Goal: Contribute content: Contribute content

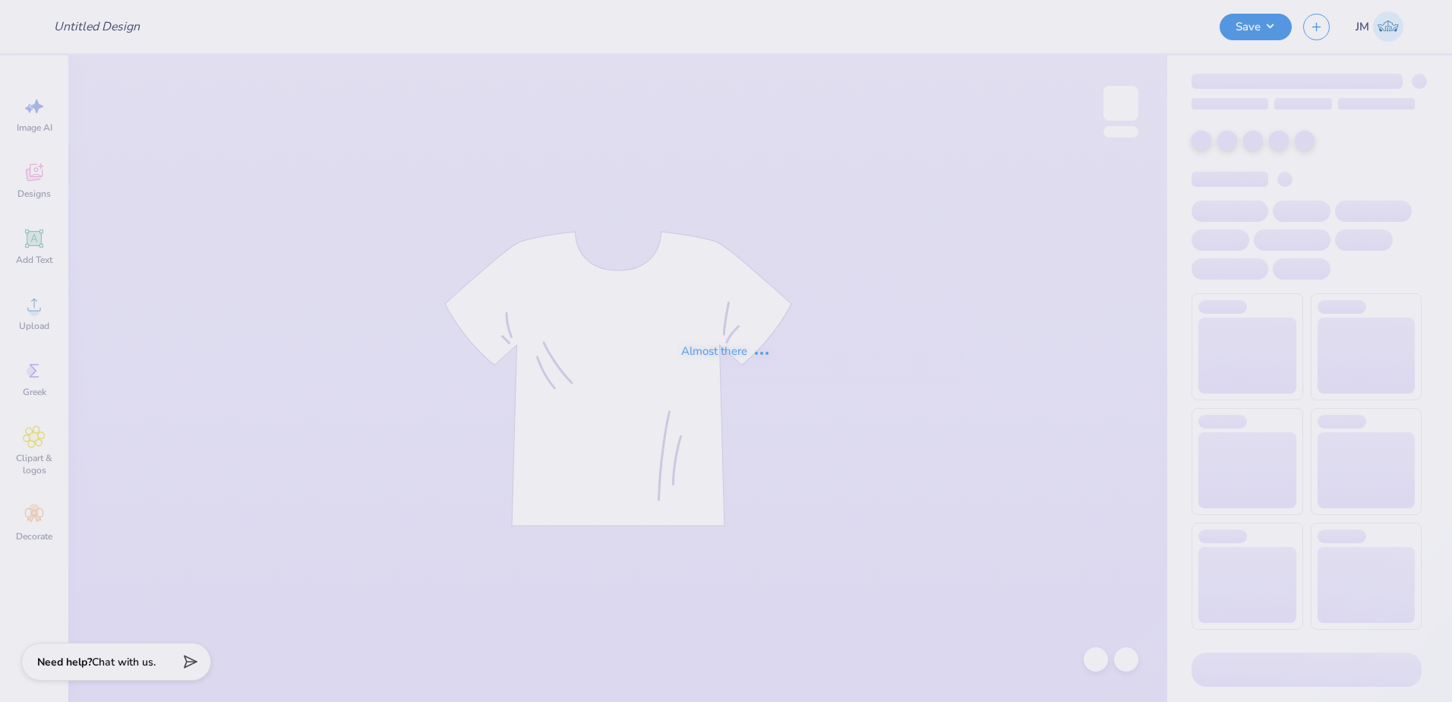
type input "[PERSON_NAME] : [GEOGRAPHIC_DATA]"
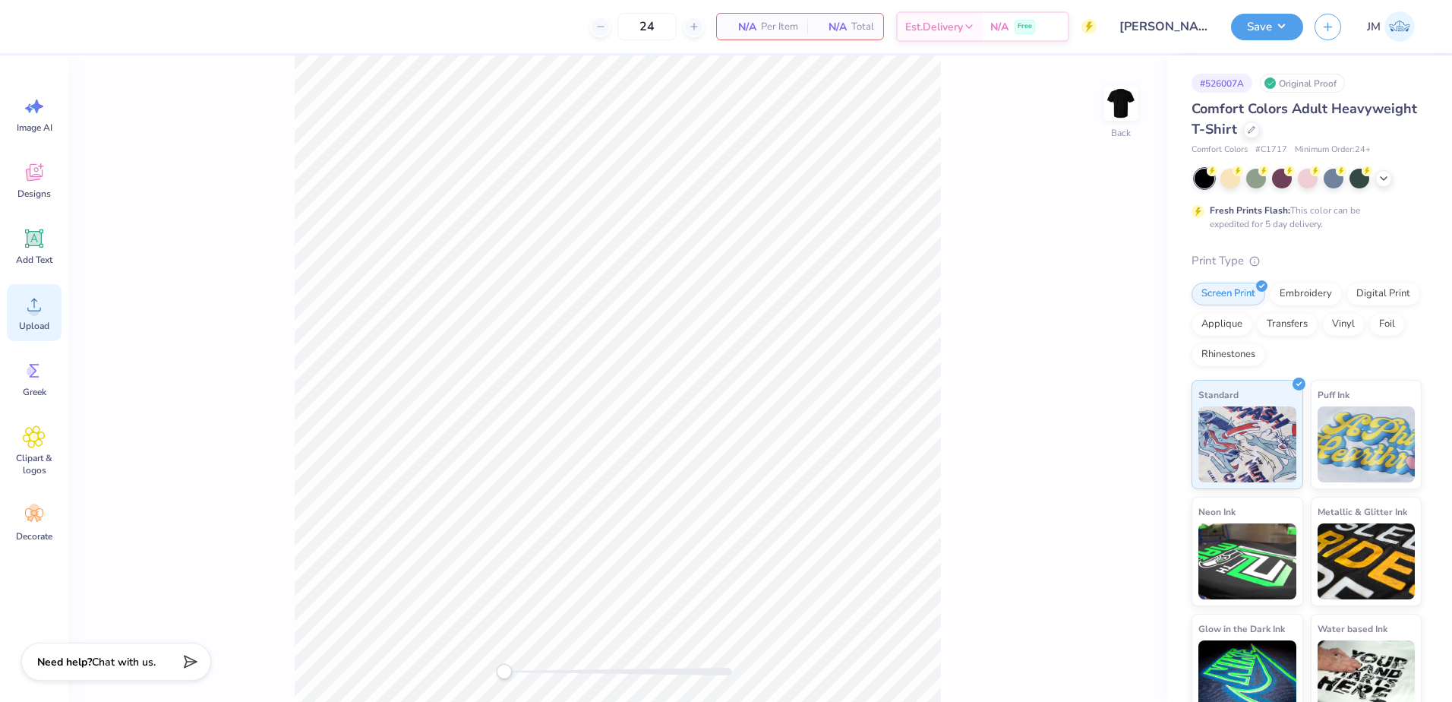
click at [37, 305] on icon at bounding box center [34, 304] width 23 height 23
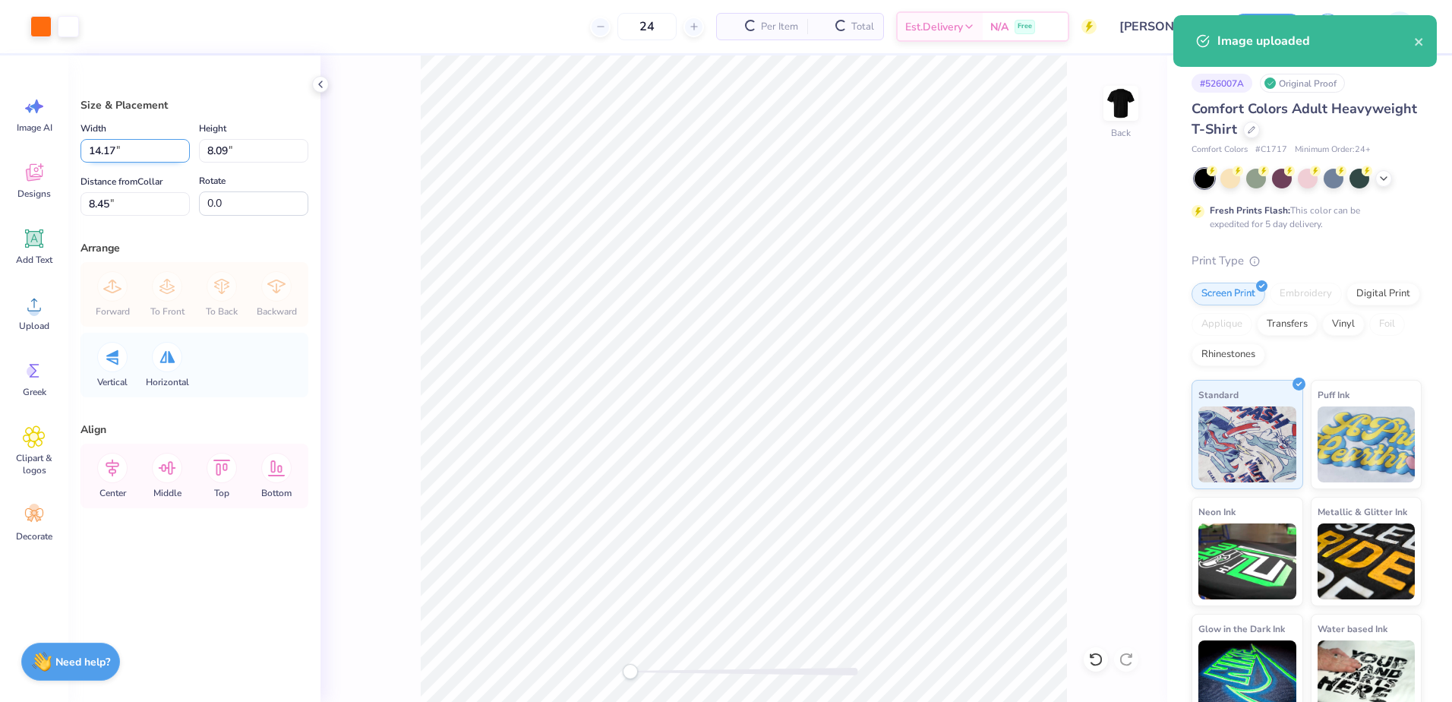
click at [140, 150] on input "14.17" at bounding box center [134, 151] width 109 height 24
type input "10.00"
type input "5.71"
type input "9.65"
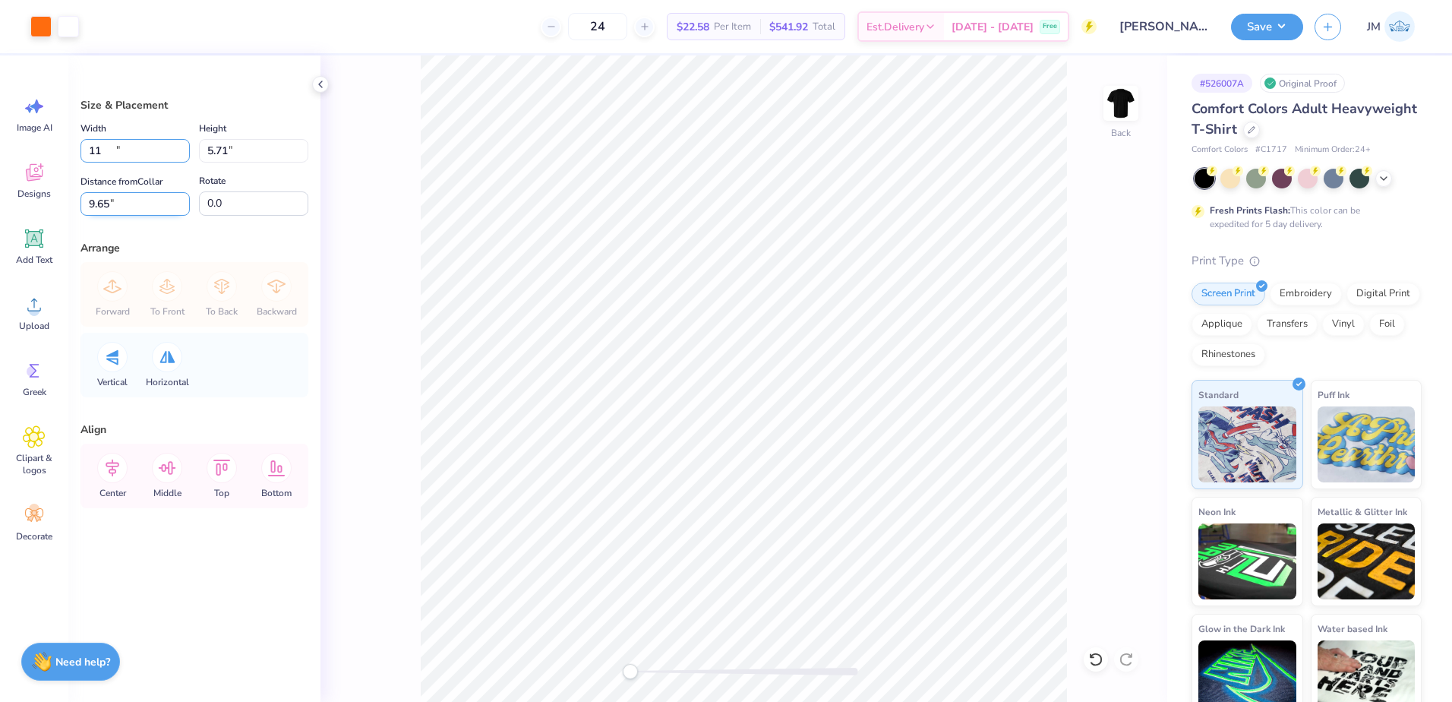
type input "11.00"
type input "6.28"
click at [120, 200] on input "9.36" at bounding box center [134, 204] width 109 height 24
type input "3"
click at [225, 163] on div "Width 11.00 11.00 " Height 6.28 6.28 " Distance from Collar 3 3 " Rotate 0.0" at bounding box center [194, 167] width 228 height 96
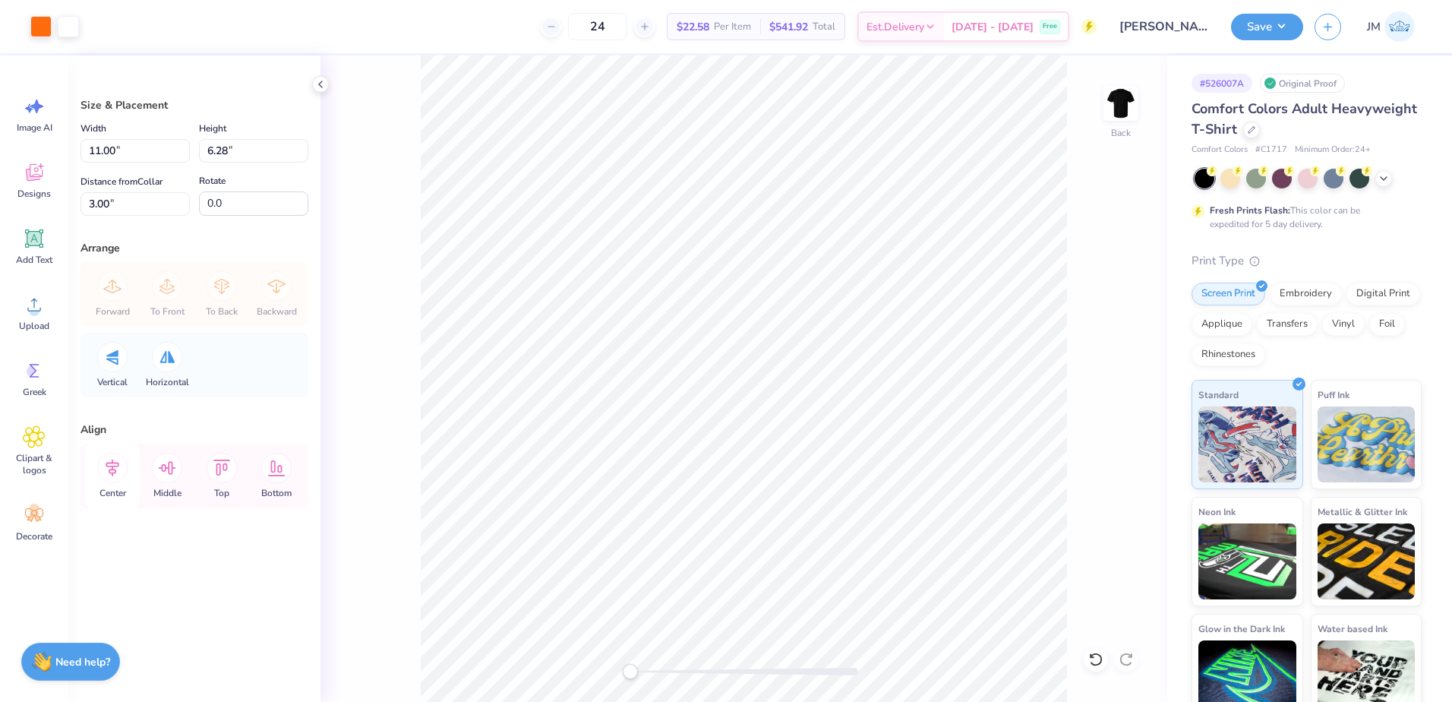
click at [125, 468] on icon at bounding box center [112, 468] width 30 height 30
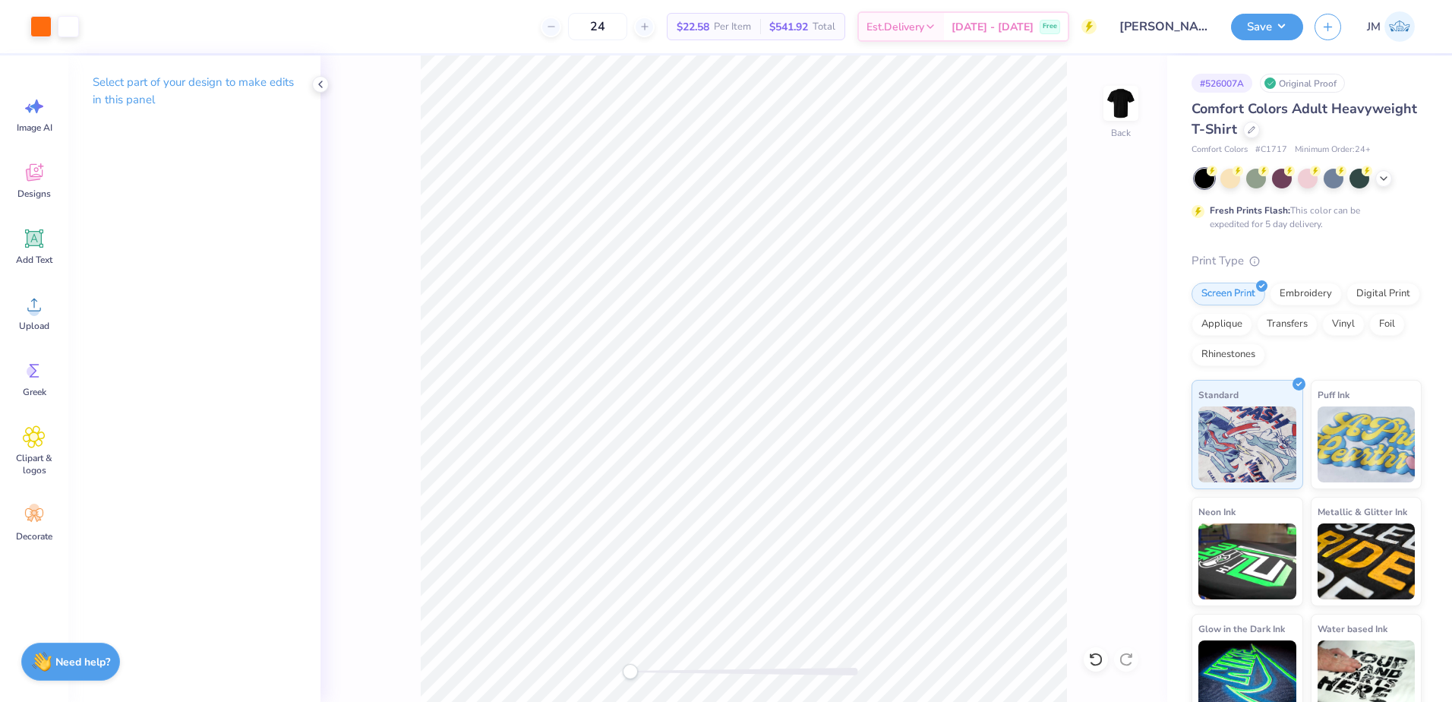
click at [1257, 43] on div "Save JM" at bounding box center [1341, 26] width 221 height 53
click at [1263, 33] on button "Save" at bounding box center [1267, 24] width 72 height 27
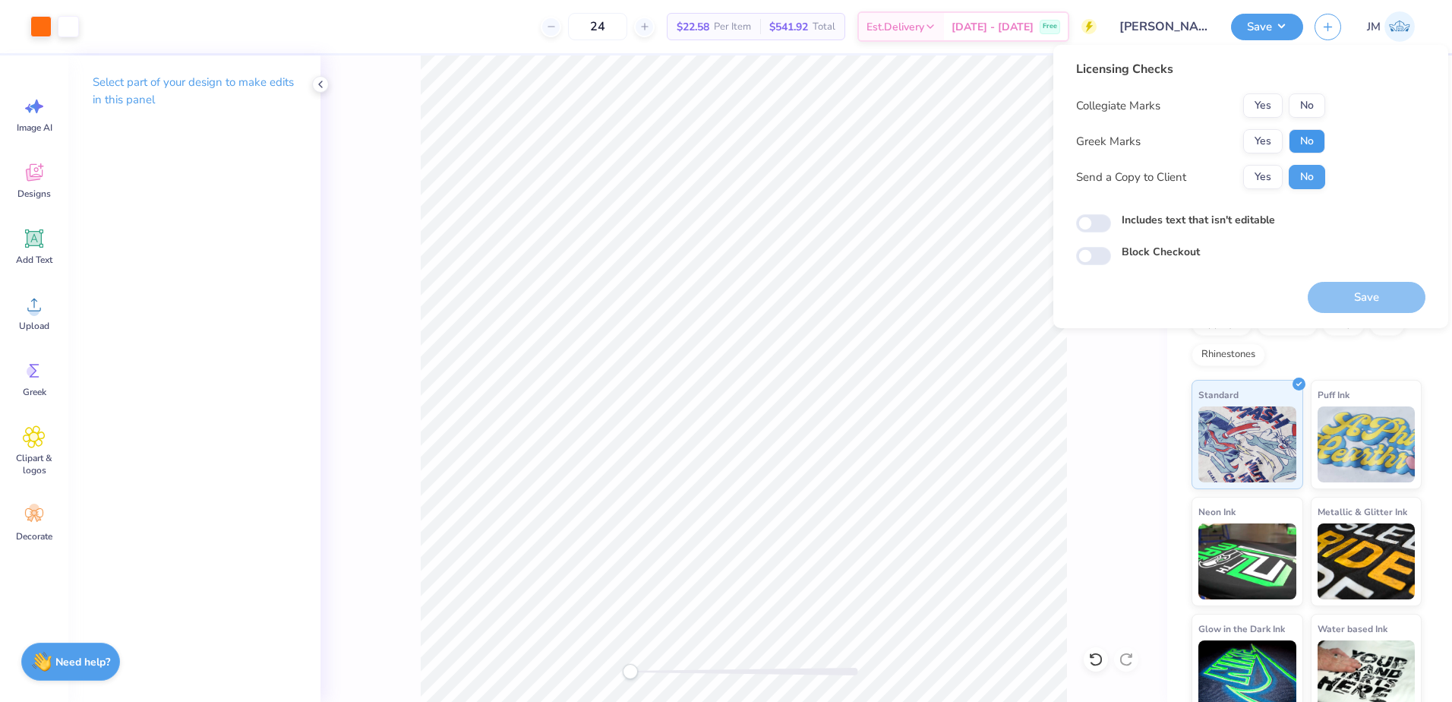
click at [1293, 140] on button "No" at bounding box center [1307, 141] width 36 height 24
click at [1301, 103] on button "No" at bounding box center [1307, 105] width 36 height 24
click at [1378, 299] on button "Save" at bounding box center [1367, 297] width 118 height 31
